Goal: Navigation & Orientation: Understand site structure

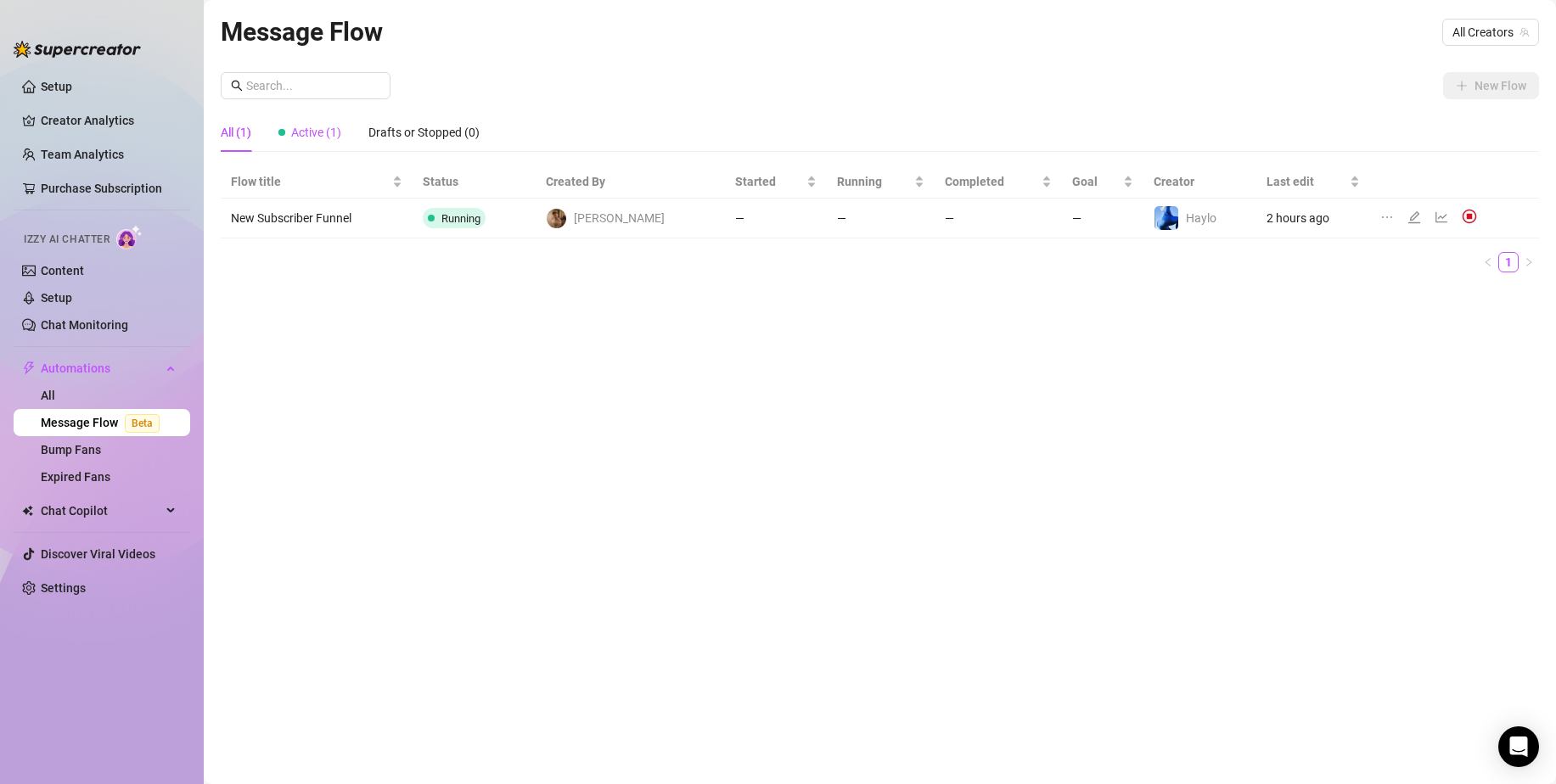
click at [315, 132] on span "Active (1)" at bounding box center [315, 133] width 50 height 14
click at [1316, 218] on td "3 hours ago" at bounding box center [1313, 218] width 114 height 40
click at [60, 276] on link "Content" at bounding box center [62, 271] width 43 height 14
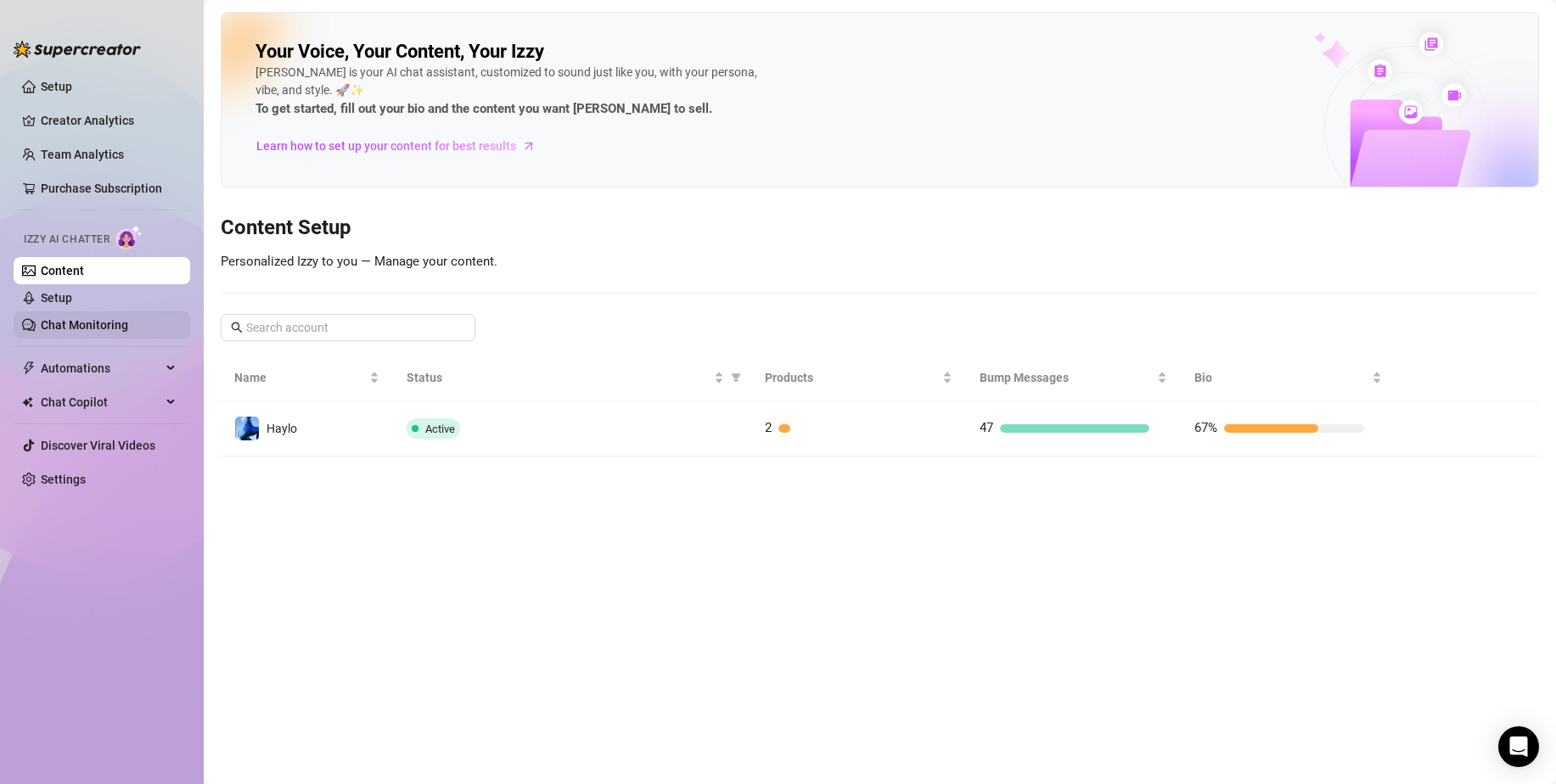
click at [89, 328] on link "Chat Monitoring" at bounding box center [85, 325] width 88 height 14
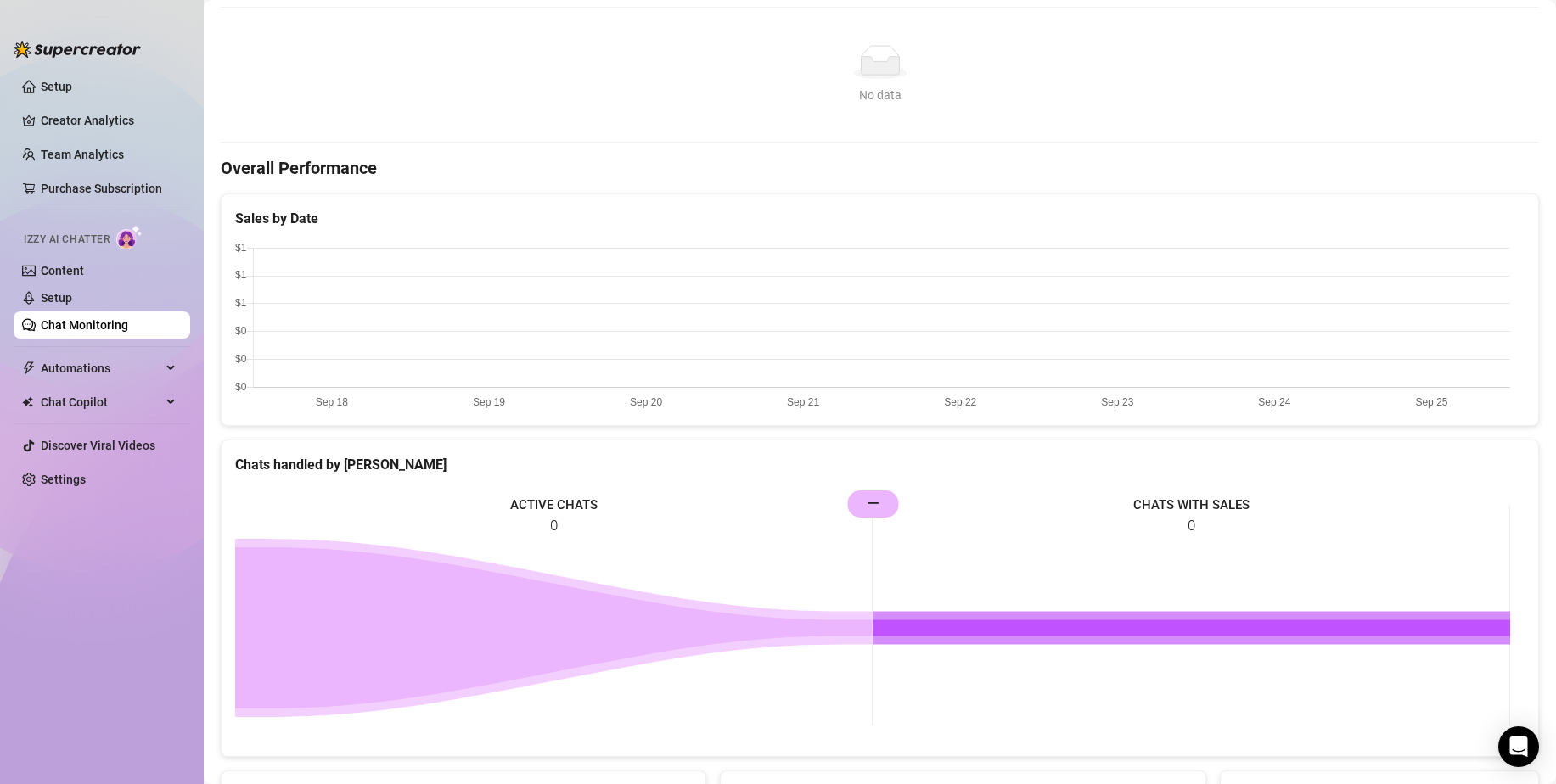
scroll to position [339, 0]
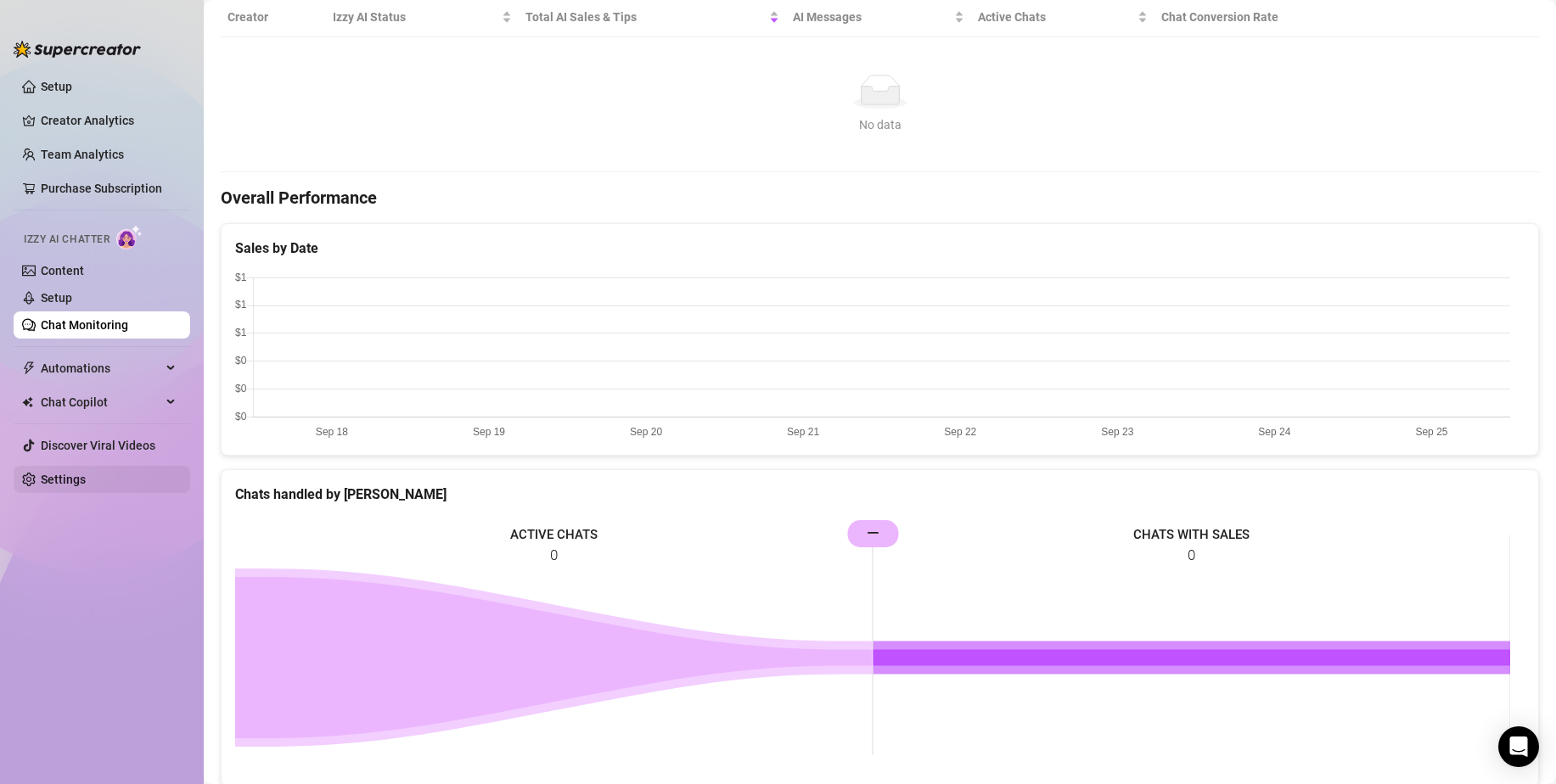
click at [74, 478] on link "Settings" at bounding box center [63, 480] width 45 height 14
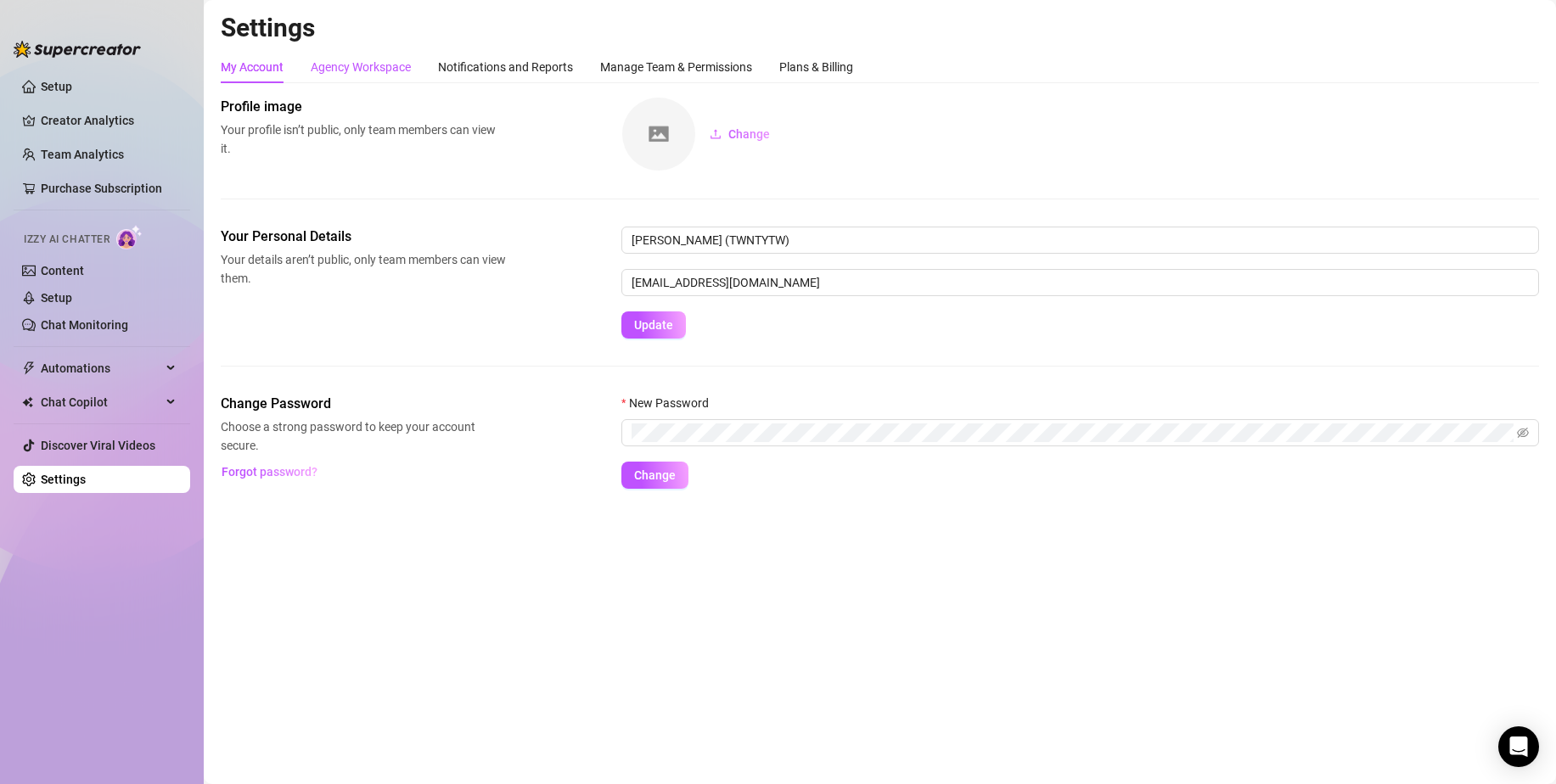
click at [353, 58] on div "Agency Workspace" at bounding box center [360, 66] width 100 height 19
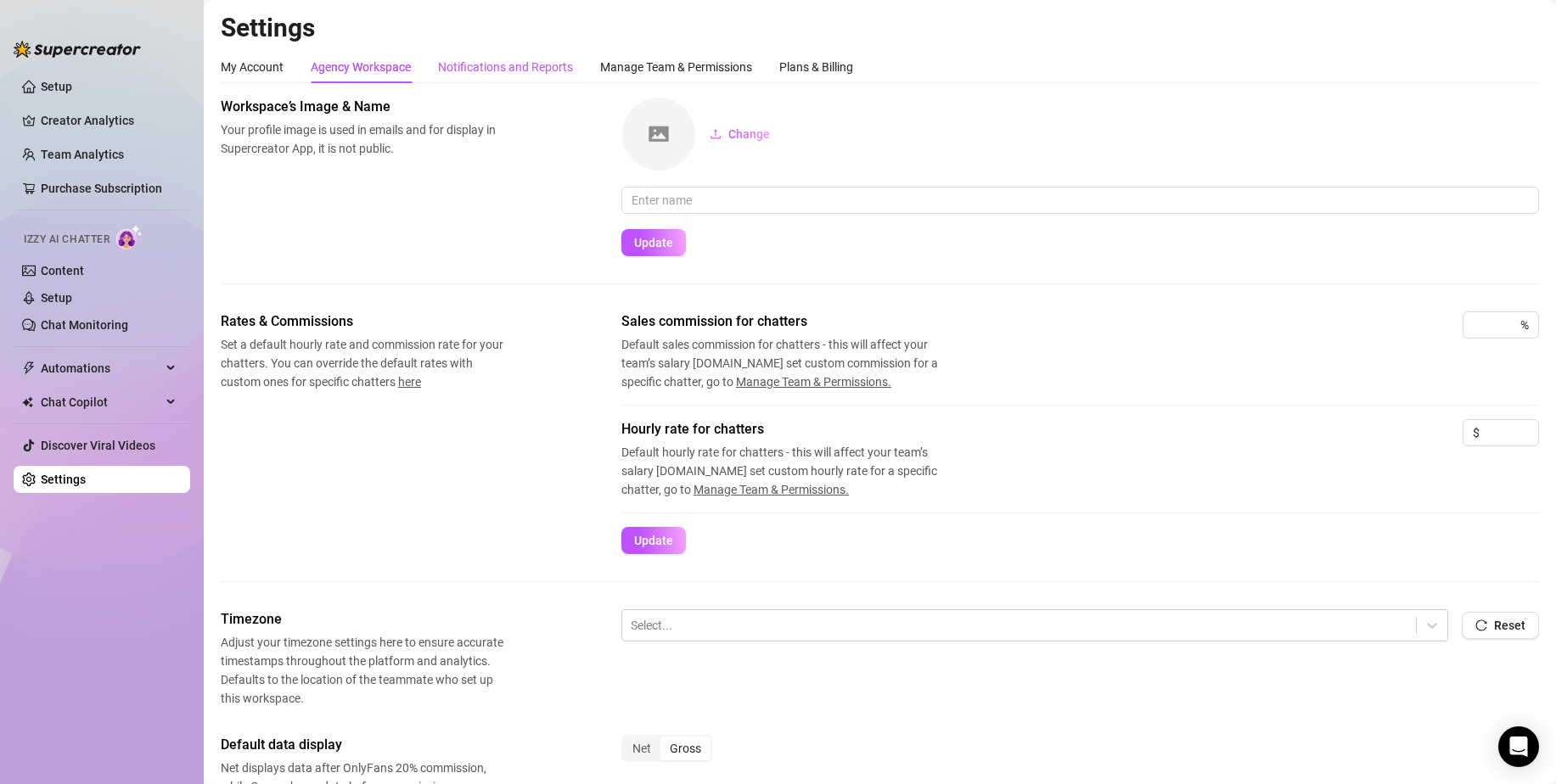
click at [478, 63] on div "Notifications and Reports" at bounding box center [505, 66] width 135 height 19
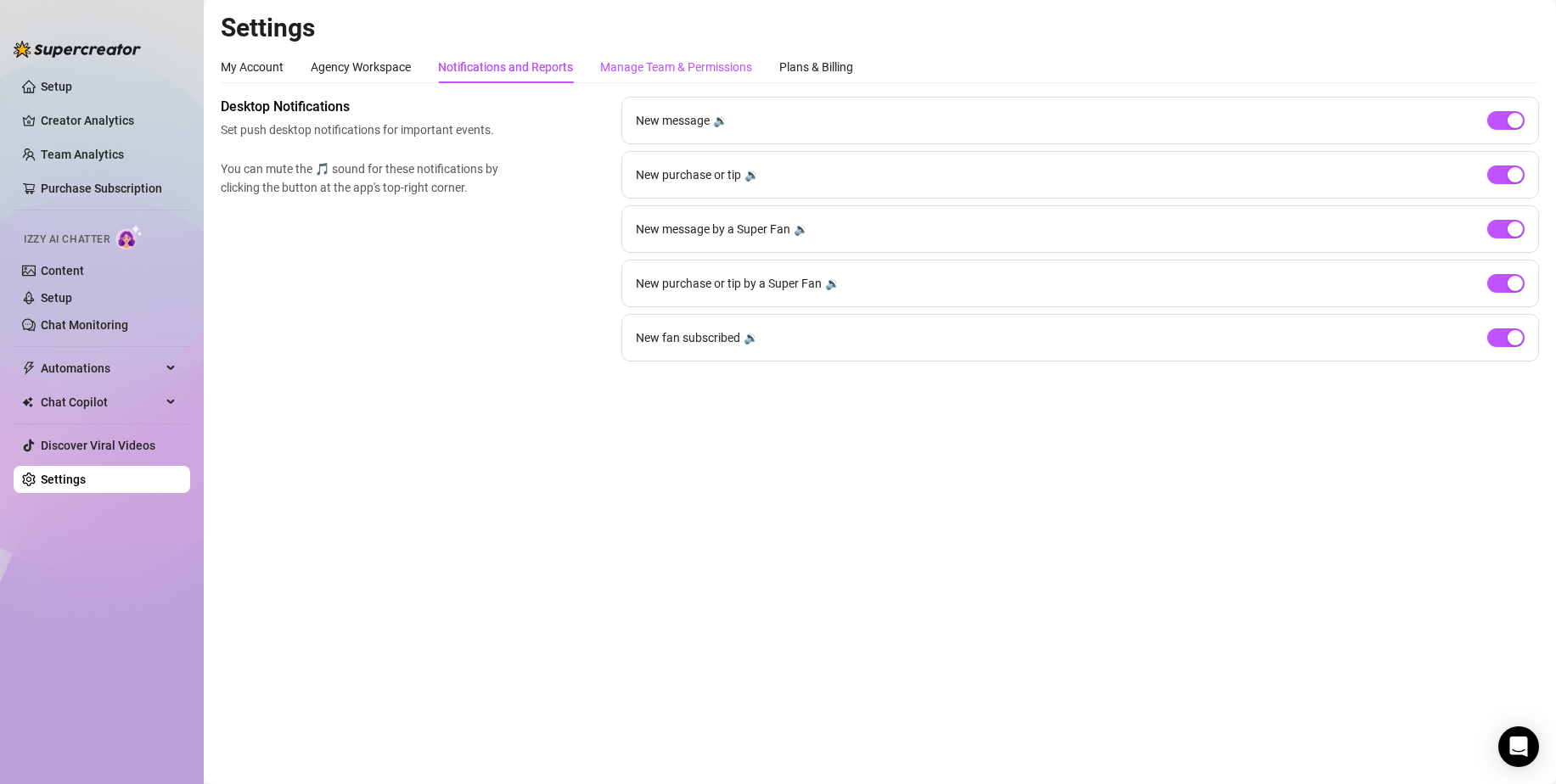
click at [710, 70] on div "Manage Team & Permissions" at bounding box center [676, 66] width 152 height 19
click at [820, 68] on div "Plans & Billing" at bounding box center [817, 66] width 74 height 19
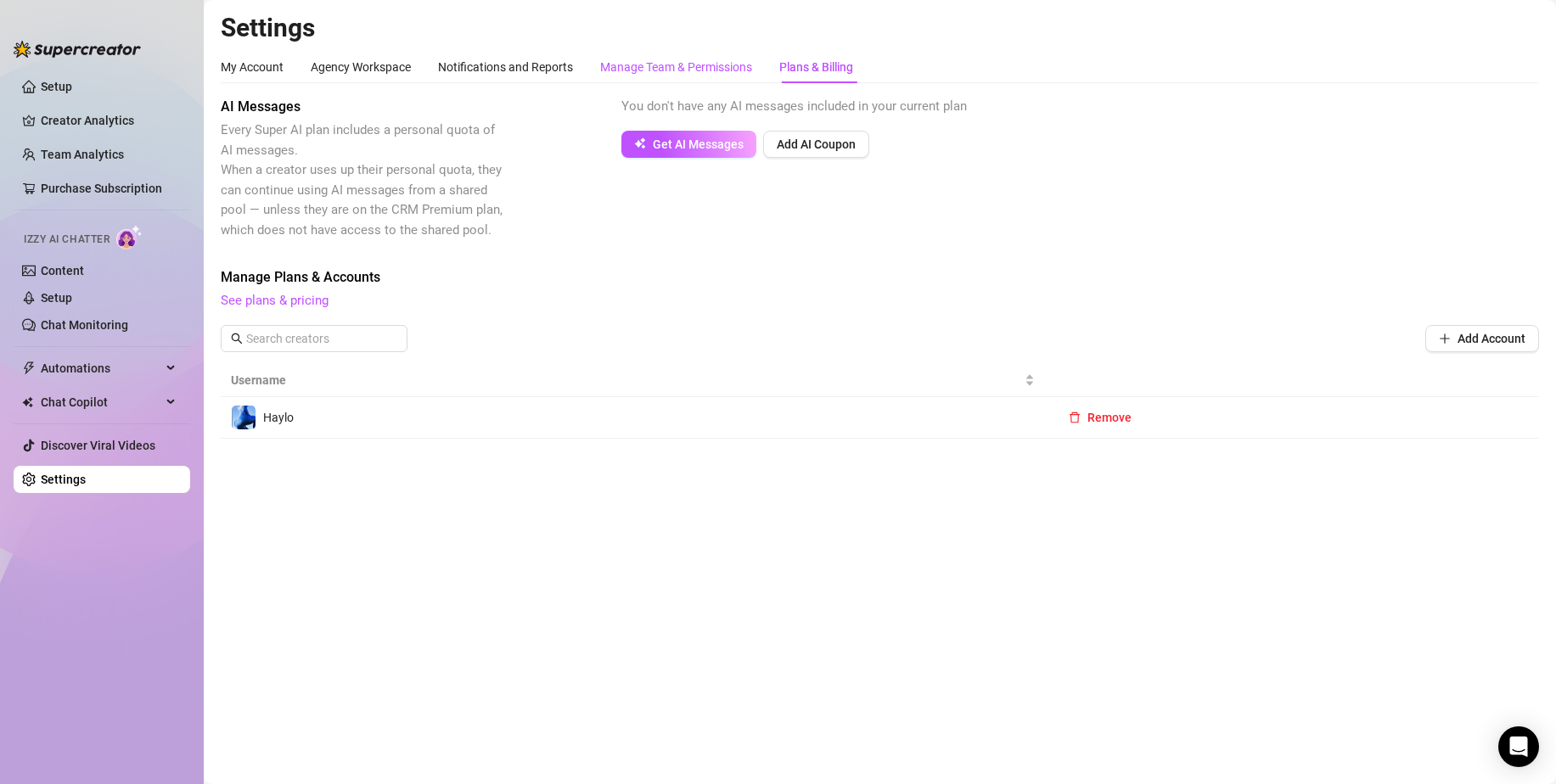
click at [637, 68] on div "Manage Team & Permissions" at bounding box center [676, 66] width 152 height 19
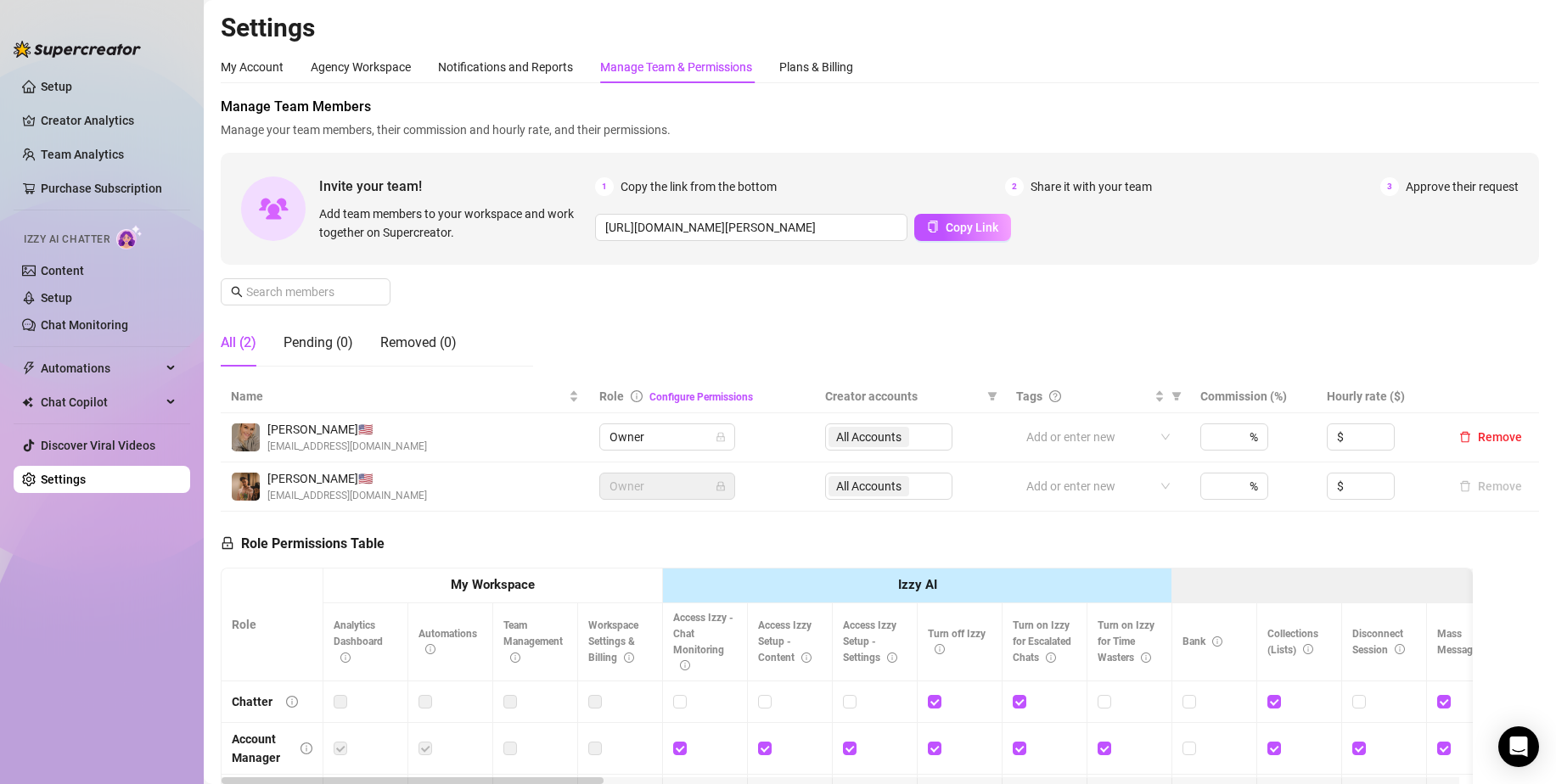
click at [432, 70] on div "My Account Agency Workspace Notifications and Reports Manage Team & Permissions…" at bounding box center [537, 66] width 632 height 32
click at [249, 64] on div "My Account" at bounding box center [252, 66] width 62 height 19
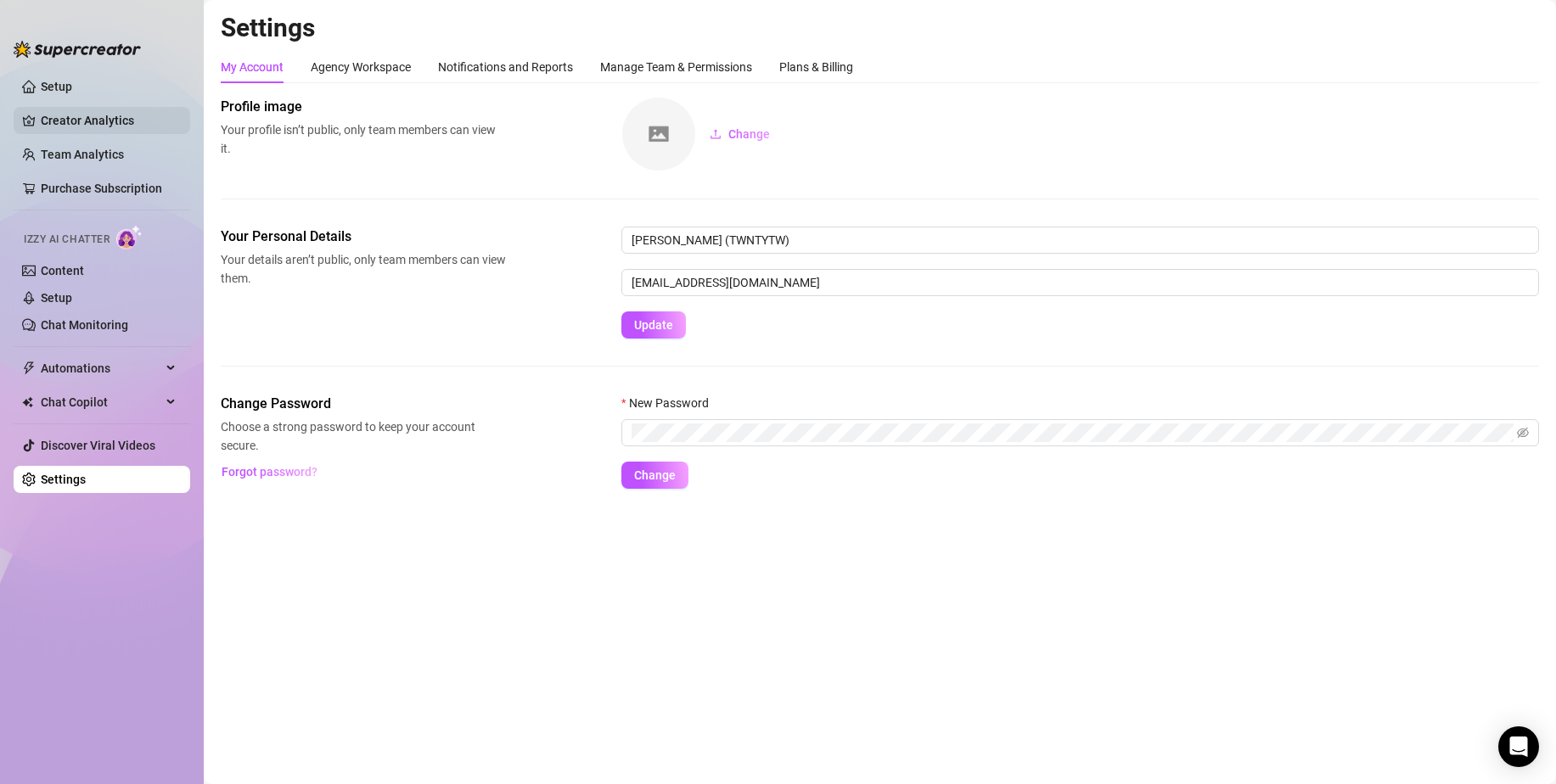
click at [92, 123] on link "Creator Analytics" at bounding box center [108, 121] width 136 height 27
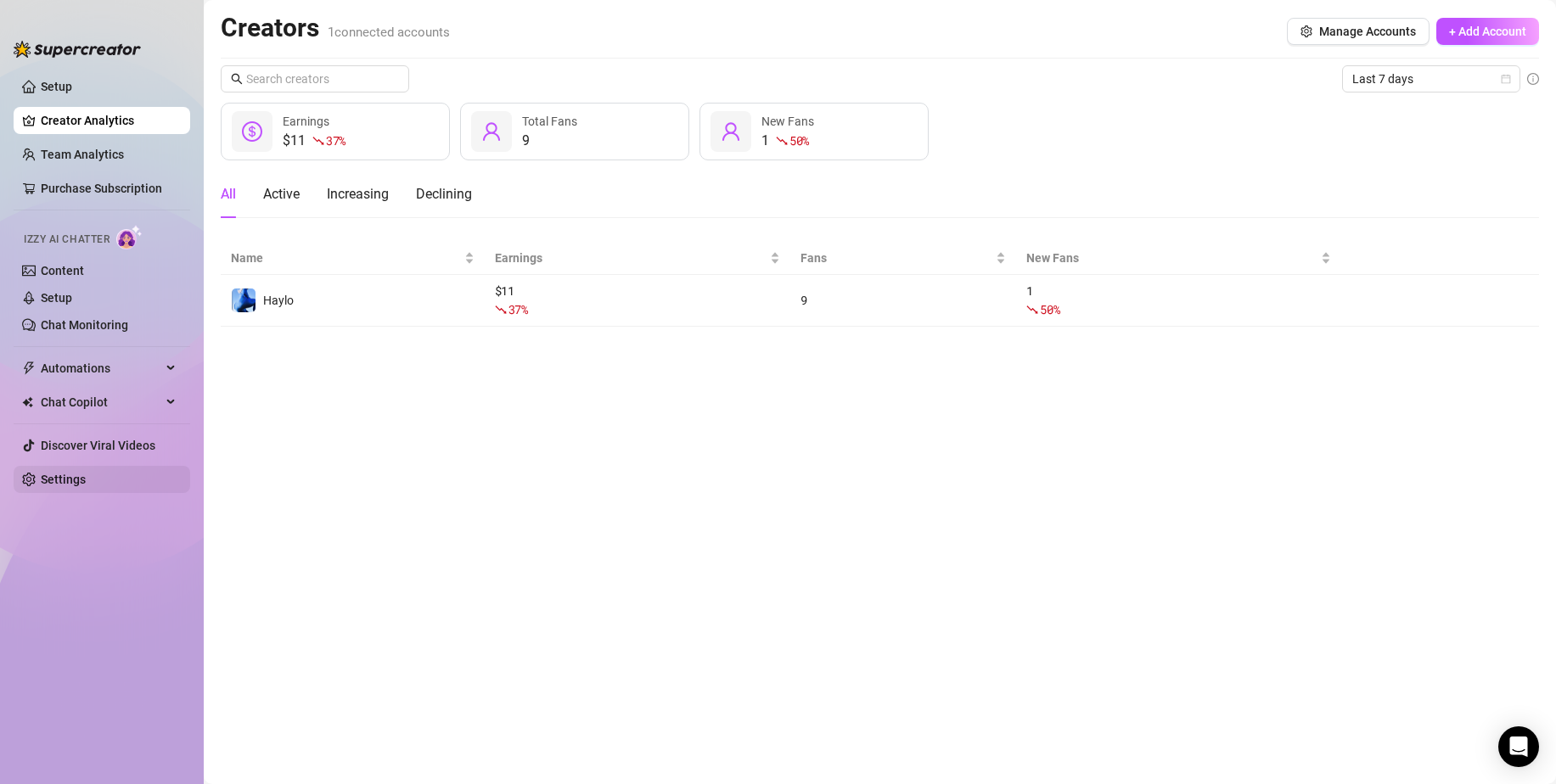
click at [41, 474] on link "Settings" at bounding box center [63, 480] width 45 height 14
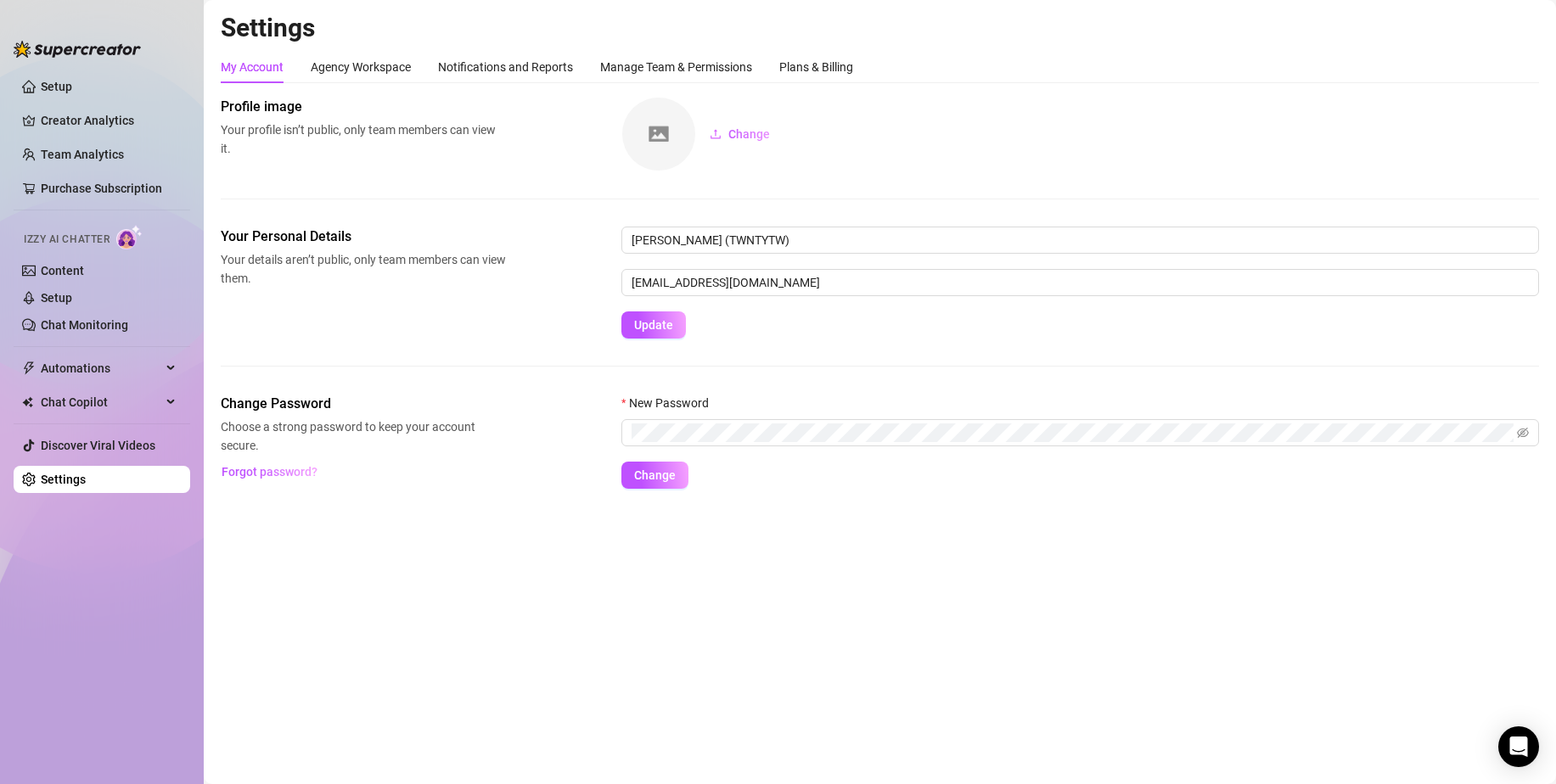
click at [1119, 481] on form "New Password Change" at bounding box center [1080, 441] width 918 height 95
click at [69, 82] on link "Setup" at bounding box center [57, 87] width 31 height 14
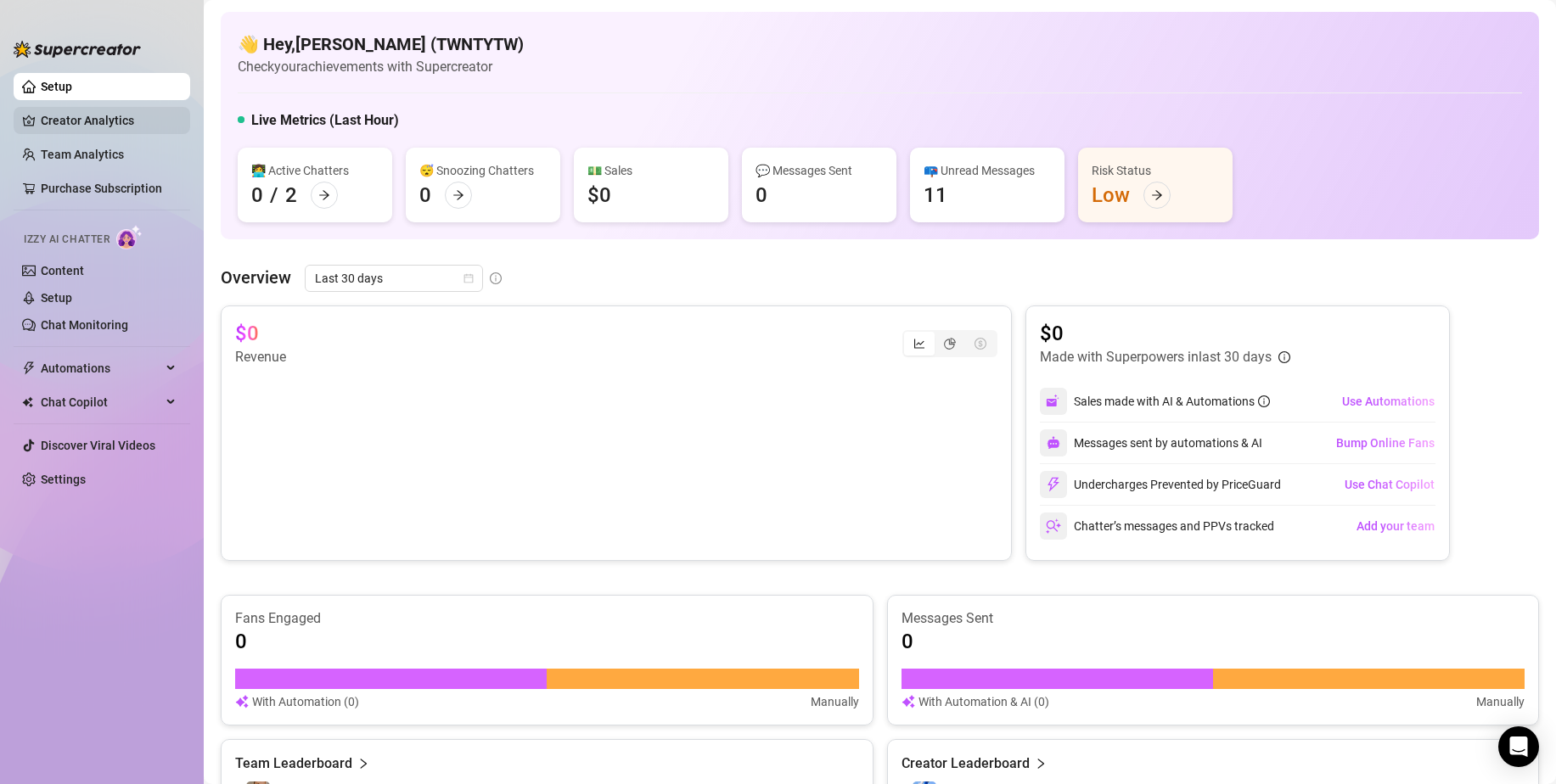
click at [85, 115] on link "Creator Analytics" at bounding box center [108, 121] width 136 height 27
